Goal: Task Accomplishment & Management: Use online tool/utility

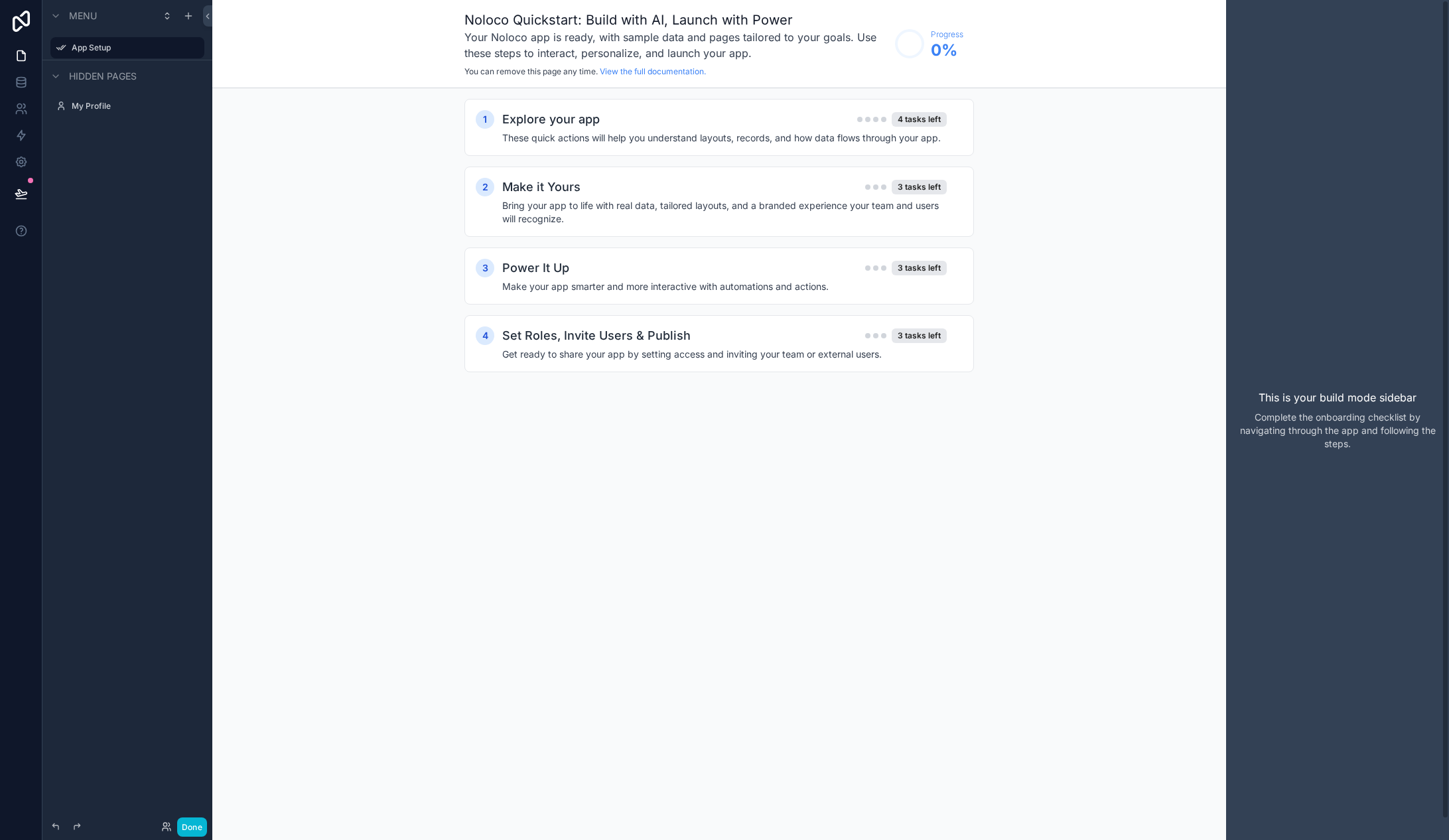
drag, startPoint x: 1302, startPoint y: 399, endPoint x: 1336, endPoint y: 448, distance: 59.6
click at [1336, 448] on div "This is your build mode sidebar Complete the onboarding checklist by navigating…" at bounding box center [1337, 420] width 223 height 840
click at [1336, 448] on p "Complete the onboarding checklist by navigating through the app and following t…" at bounding box center [1337, 430] width 202 height 40
click at [189, 19] on icon "scrollable content" at bounding box center [189, 16] width 11 height 11
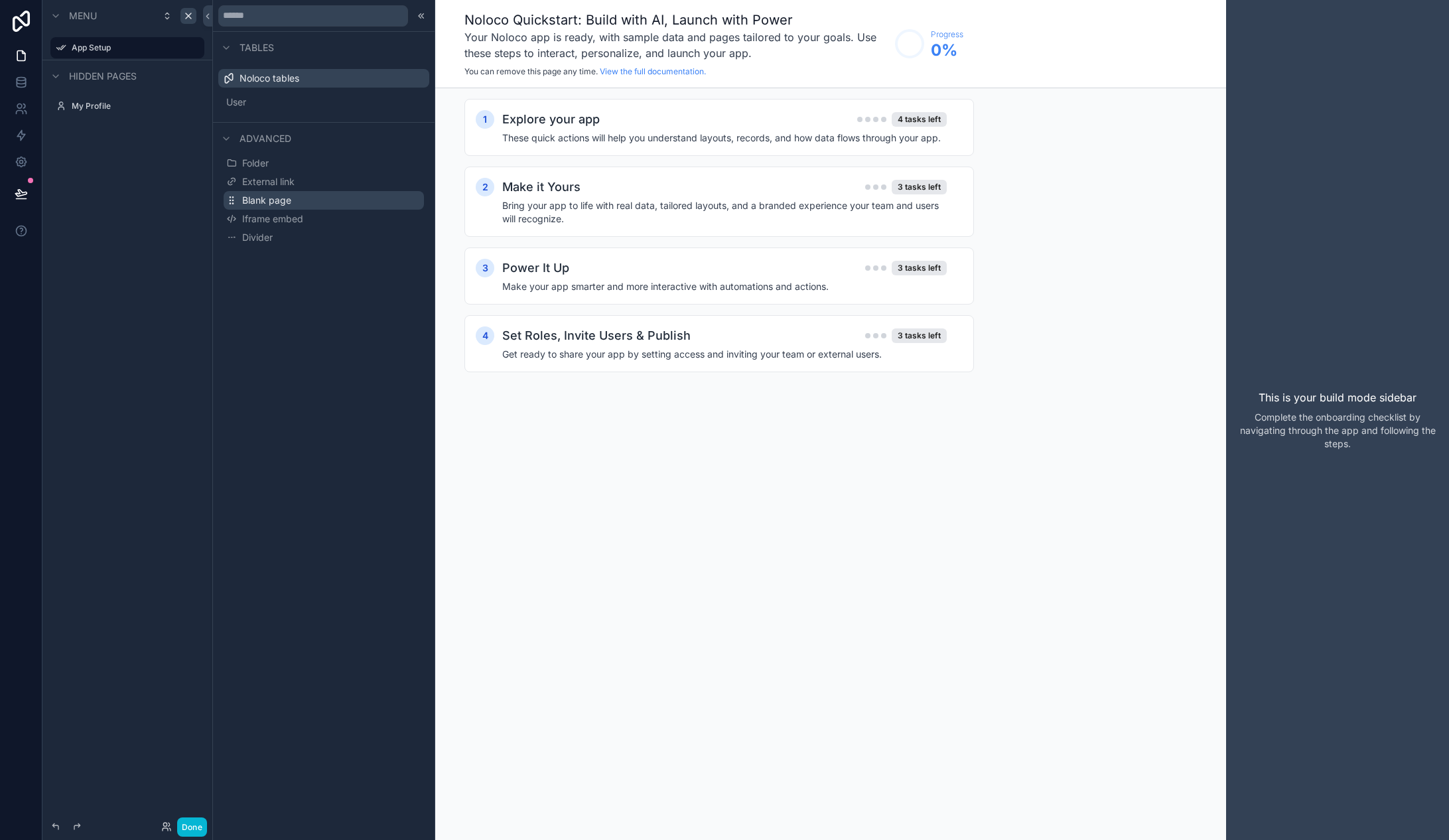
click at [319, 198] on button "Blank page" at bounding box center [324, 200] width 200 height 18
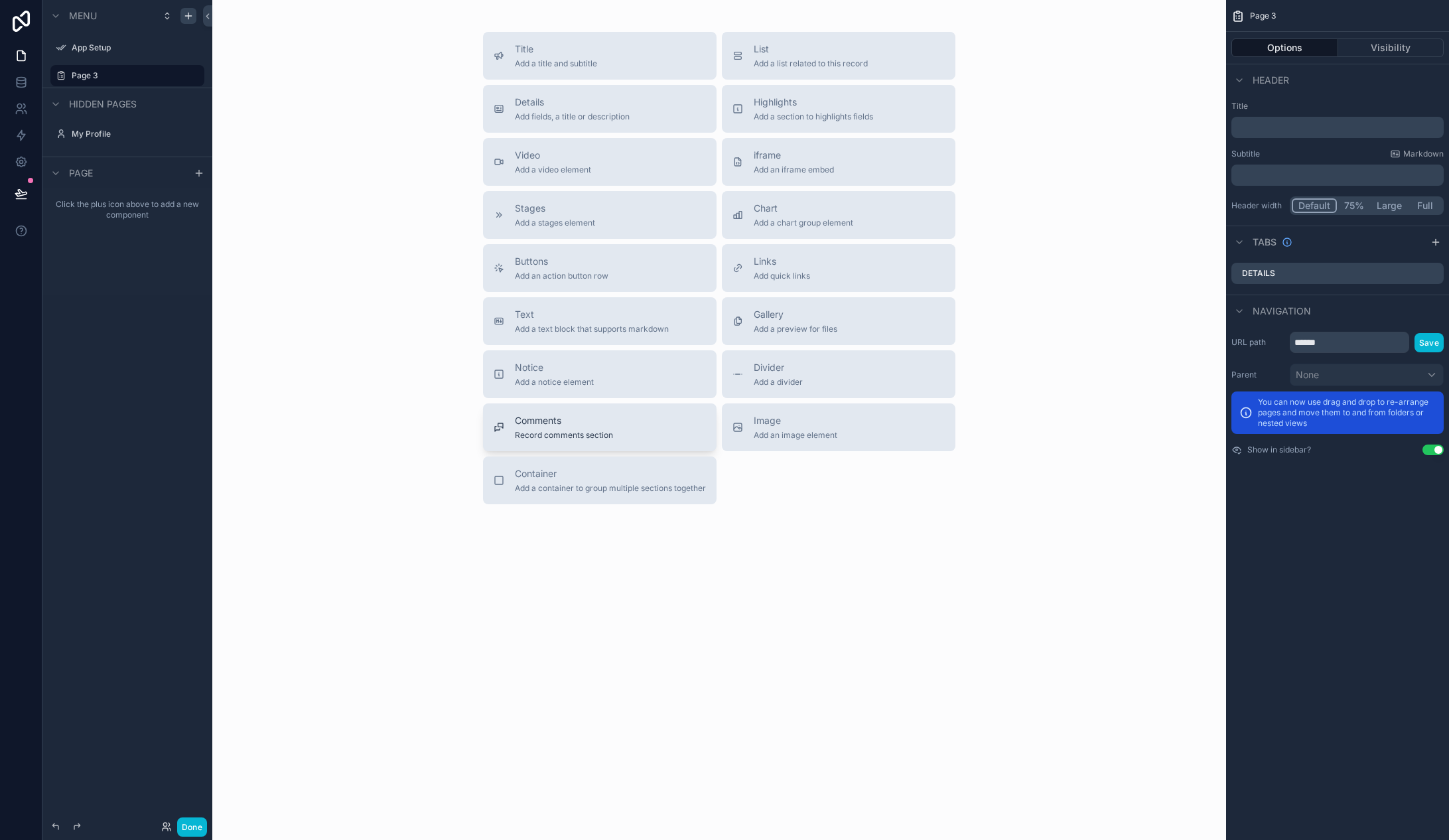
click at [569, 434] on span "Record comments section" at bounding box center [564, 435] width 99 height 11
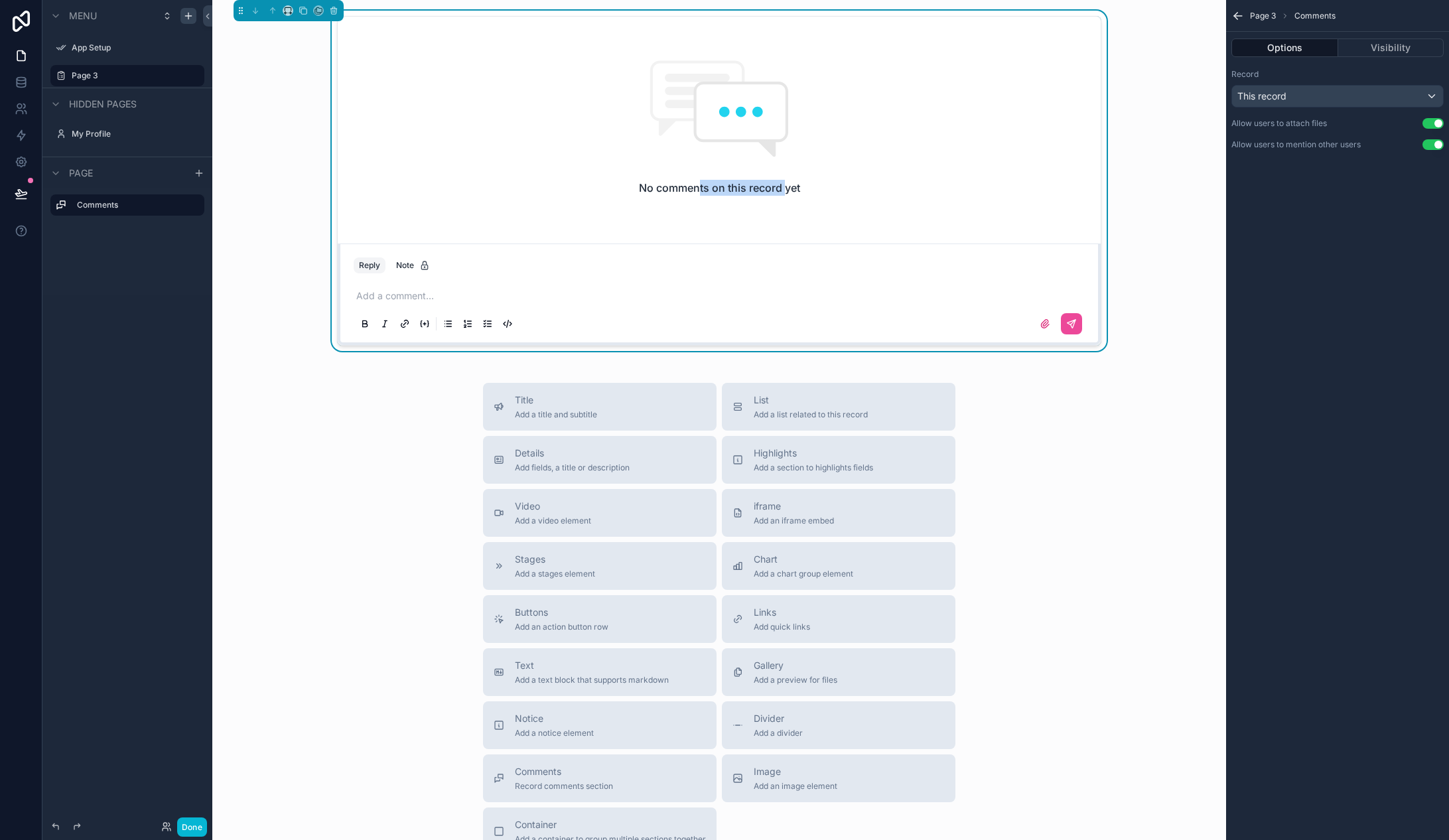
drag, startPoint x: 772, startPoint y: 186, endPoint x: 686, endPoint y: 191, distance: 86.1
click at [687, 191] on h2 "No comments on this record yet" at bounding box center [720, 187] width 161 height 16
click at [686, 191] on h2 "No comments on this record yet" at bounding box center [720, 187] width 161 height 16
